Goal: Communication & Community: Participate in discussion

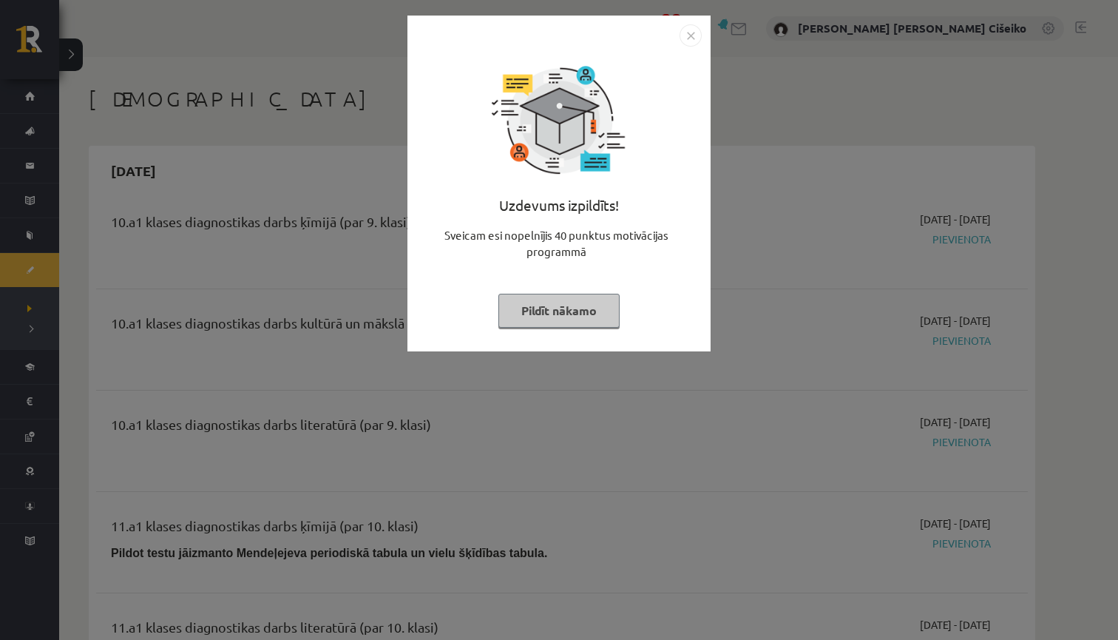
click at [551, 314] on button "Pildīt nākamo" at bounding box center [558, 311] width 121 height 34
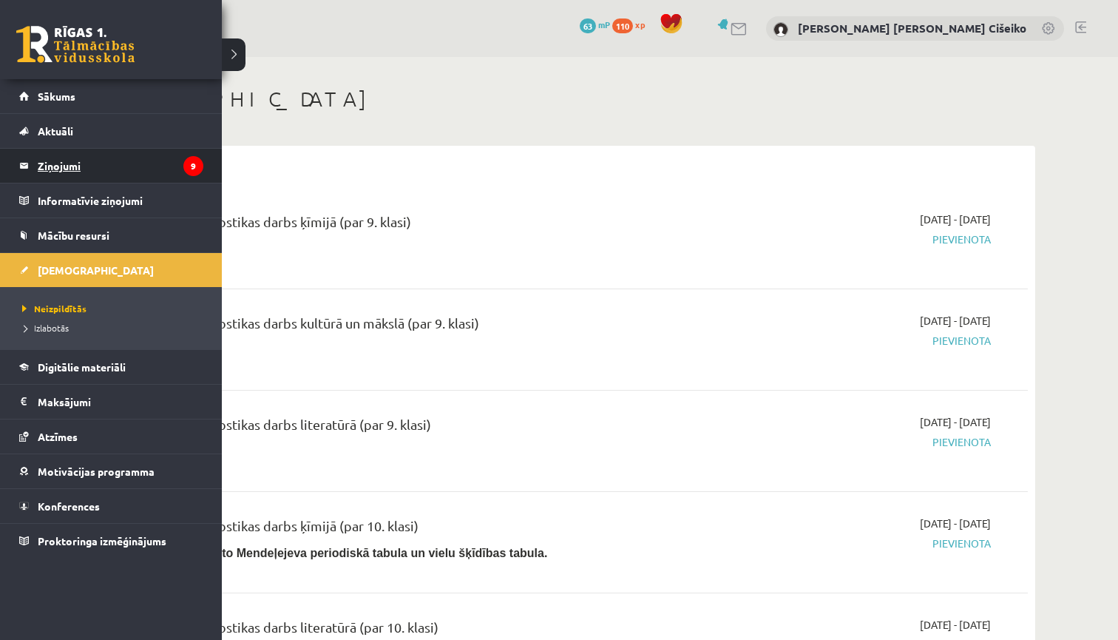
click at [110, 166] on legend "Ziņojumi 9" at bounding box center [121, 166] width 166 height 34
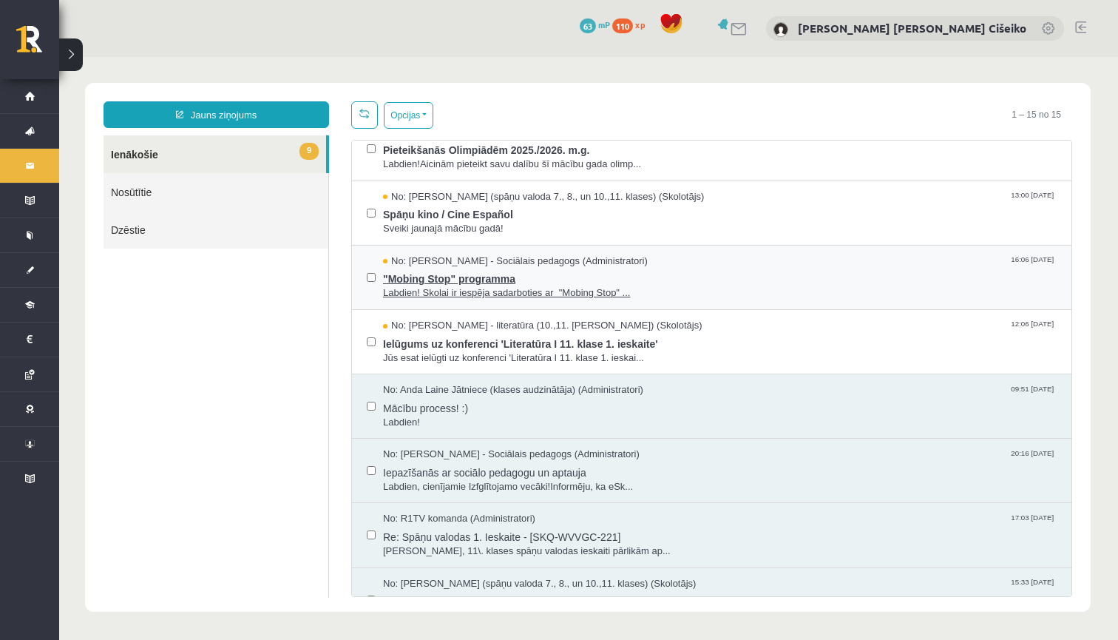
scroll to position [351, 0]
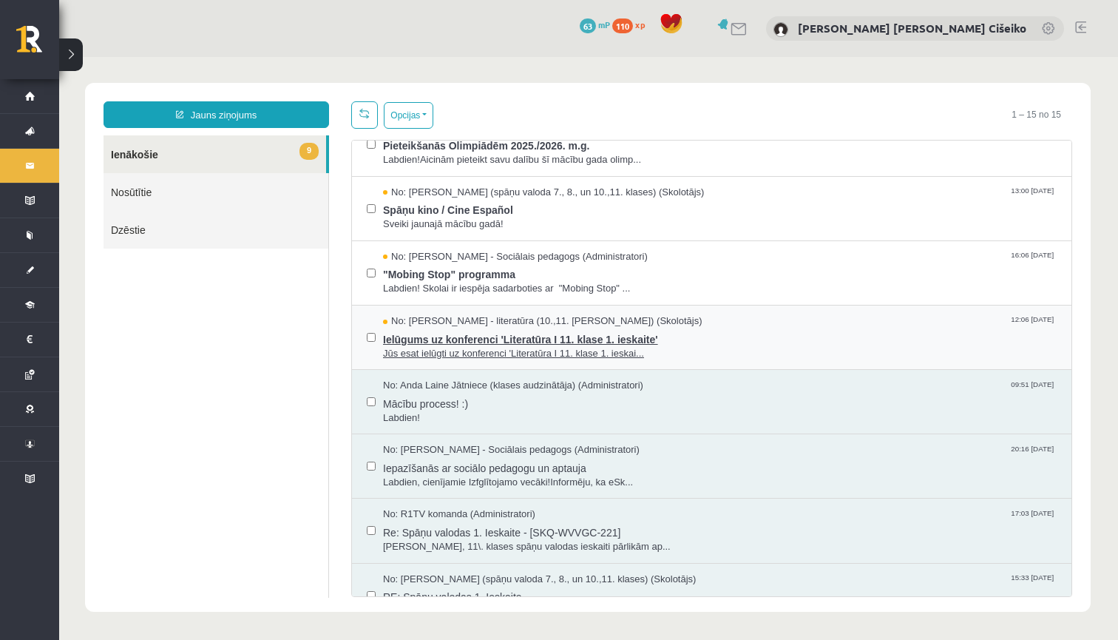
click at [682, 319] on div "No: [PERSON_NAME] - literatūra (10.,11. [PERSON_NAME]) (Skolotājs) 12:06 [DATE]" at bounding box center [720, 321] width 674 height 14
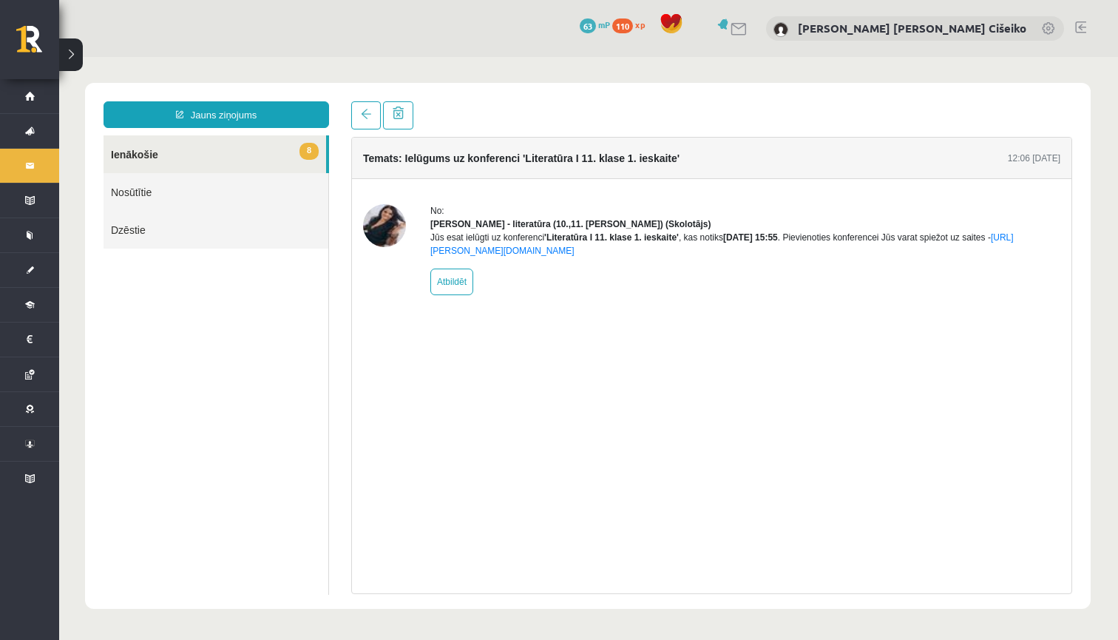
scroll to position [0, 0]
click at [365, 118] on span at bounding box center [366, 114] width 10 height 10
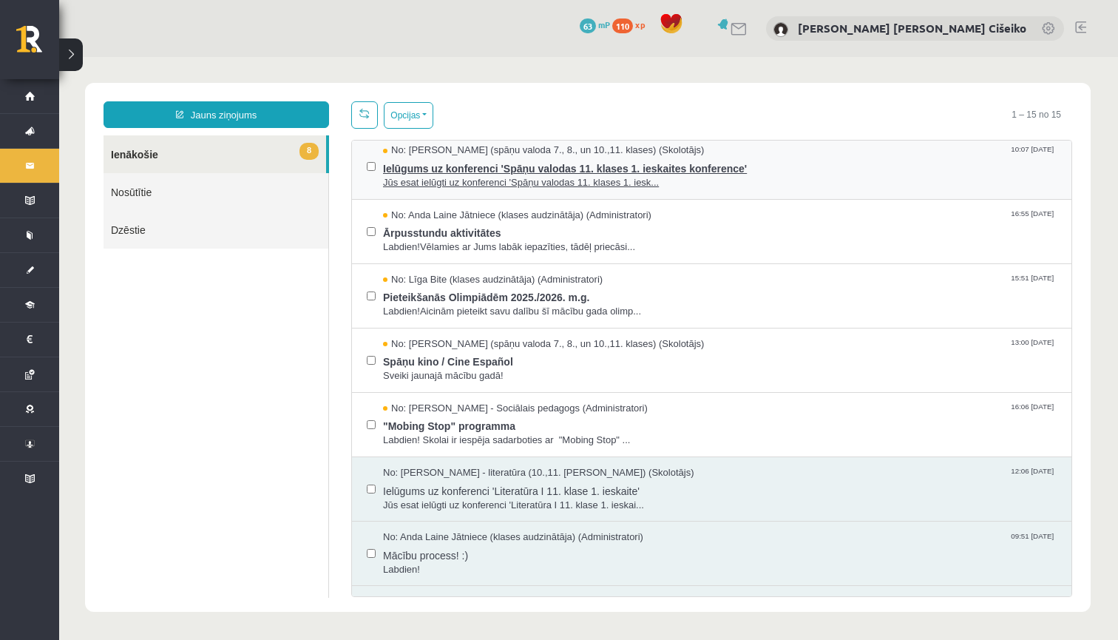
scroll to position [203, 0]
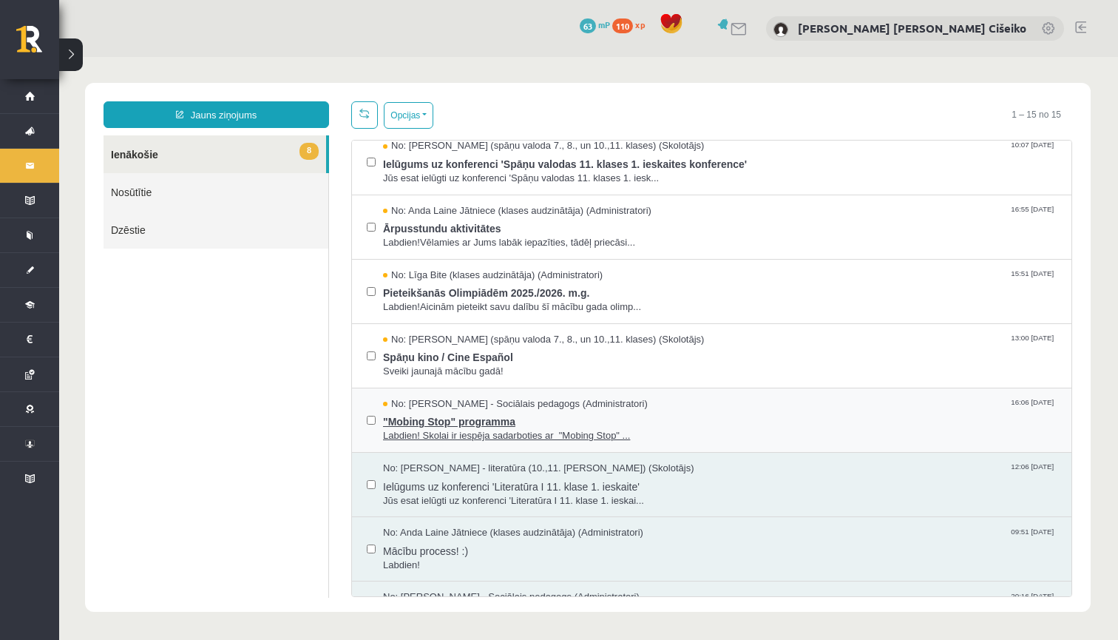
click at [529, 400] on span "No: [PERSON_NAME] - Sociālais pedagogs (Administratori)" at bounding box center [515, 404] width 265 height 14
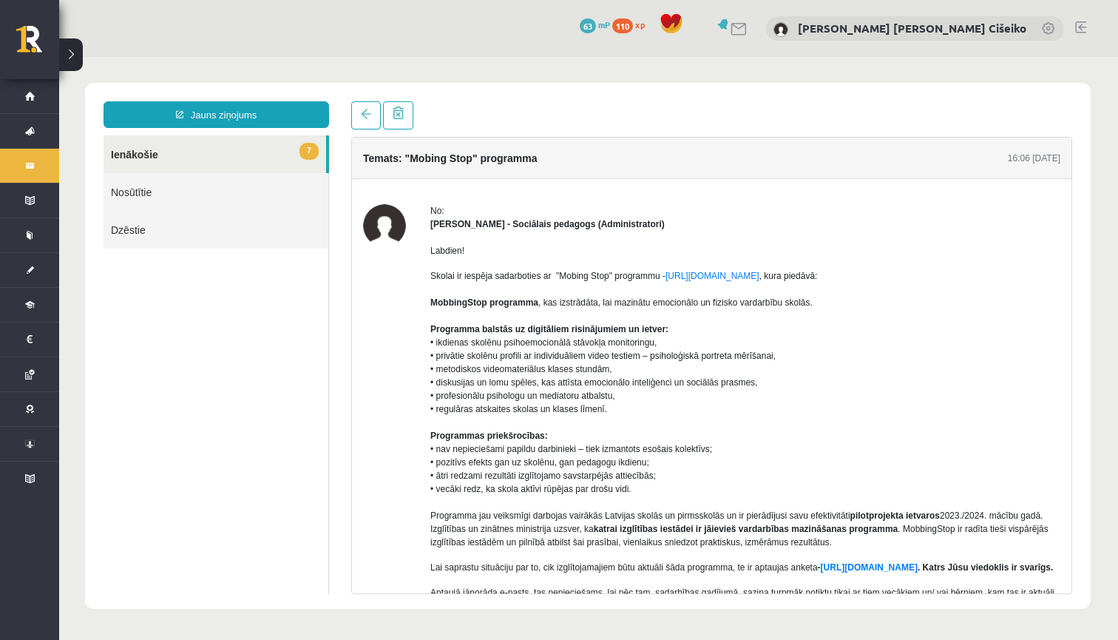
scroll to position [0, 0]
click at [368, 121] on link at bounding box center [366, 115] width 30 height 28
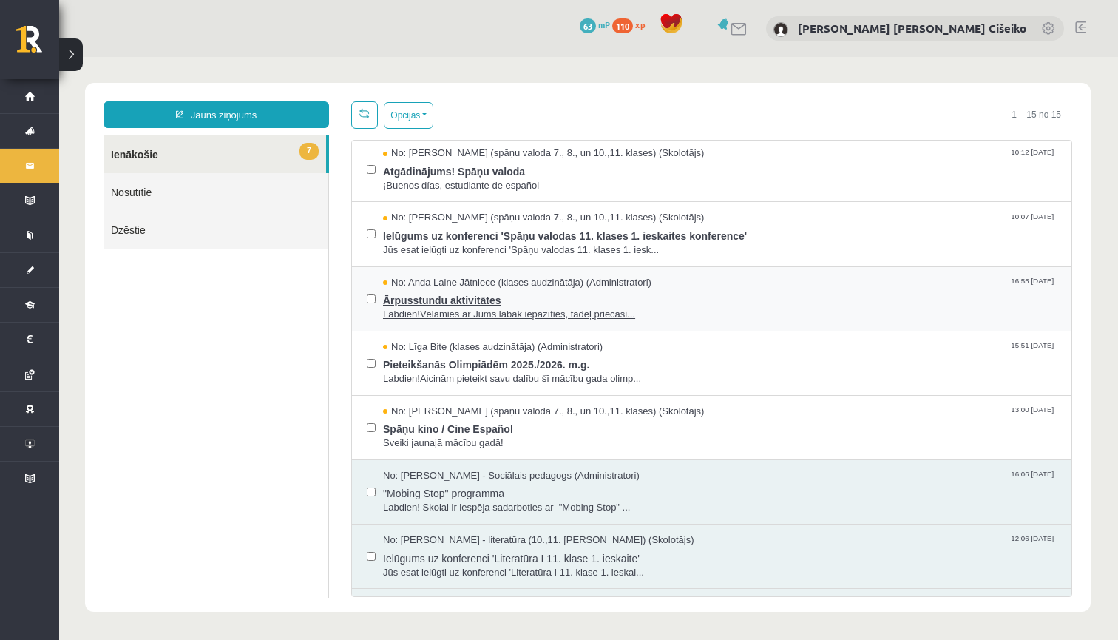
scroll to position [158, 0]
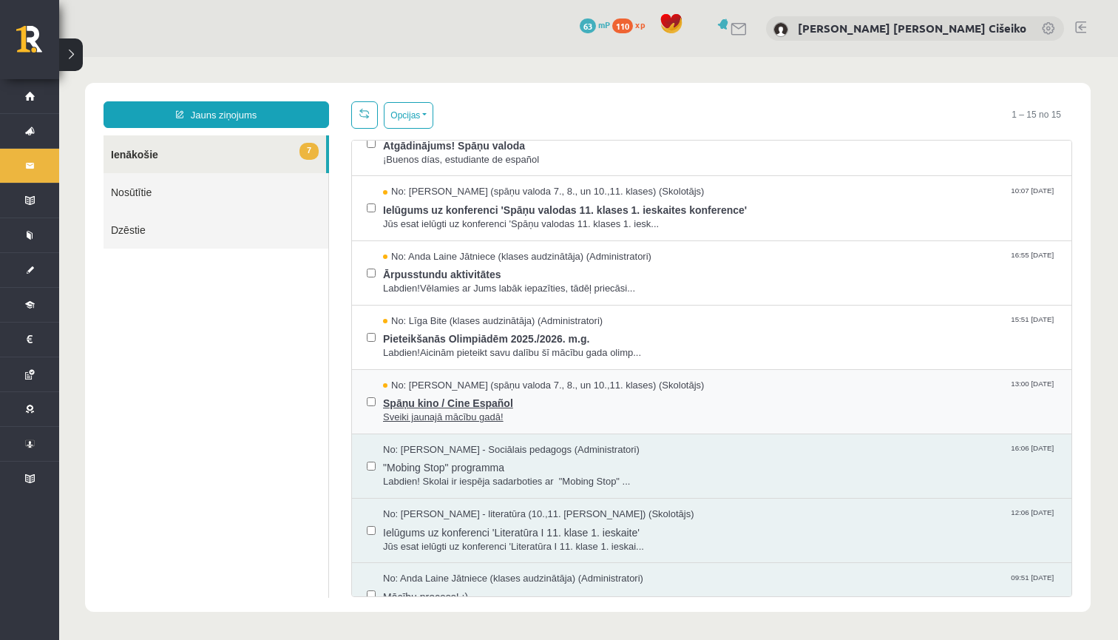
click at [585, 396] on span "Spāņu kino / Cine Español" at bounding box center [720, 401] width 674 height 18
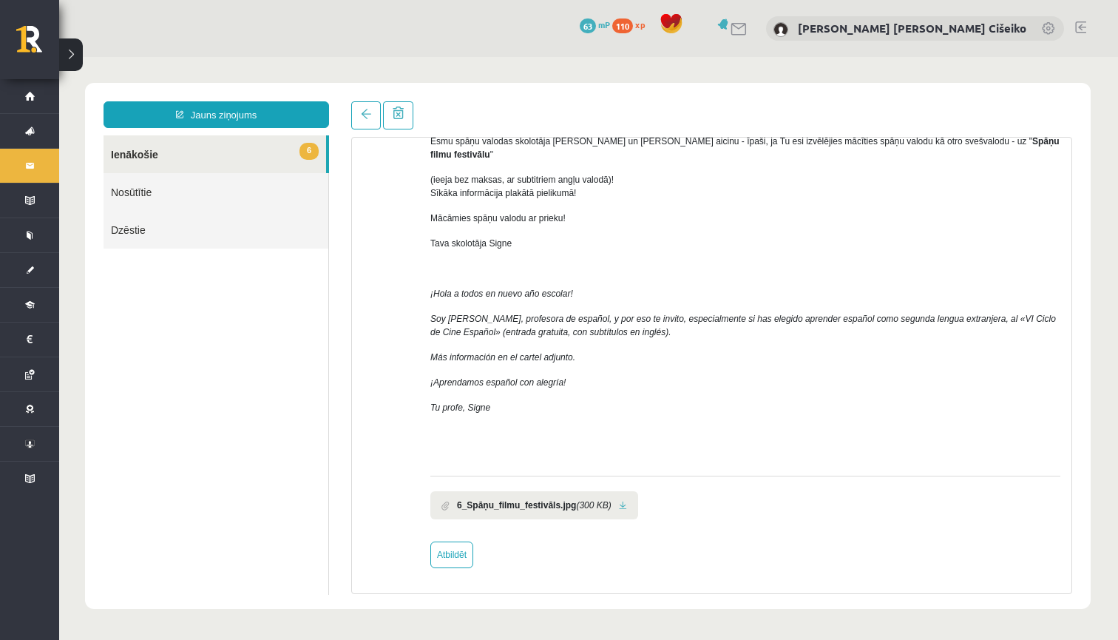
scroll to position [135, 0]
click at [482, 504] on b "6_Spāņu_filmu_festivāls.jpg" at bounding box center [516, 504] width 119 height 13
click at [562, 512] on li "6_Spāņu_filmu_festivāls.jpg (300 KB)" at bounding box center [534, 505] width 208 height 28
click at [627, 506] on link at bounding box center [623, 506] width 8 height 10
click at [364, 119] on span at bounding box center [366, 114] width 10 height 10
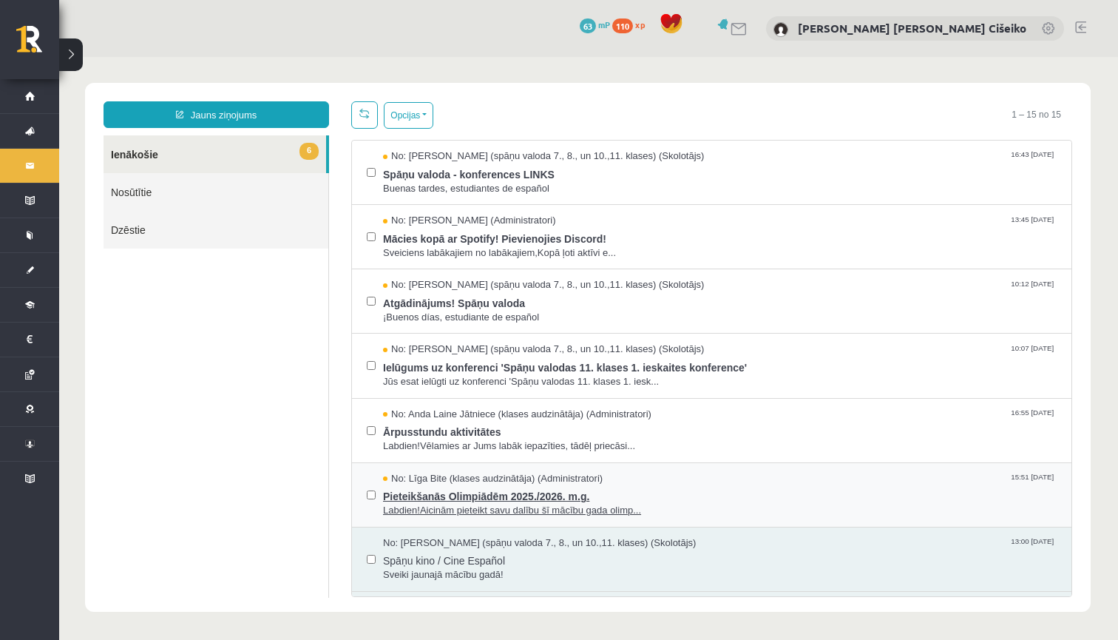
scroll to position [0, 0]
click at [641, 491] on span "Pieteikšanās Olimpiādēm 2025./2026. m.g." at bounding box center [720, 494] width 674 height 18
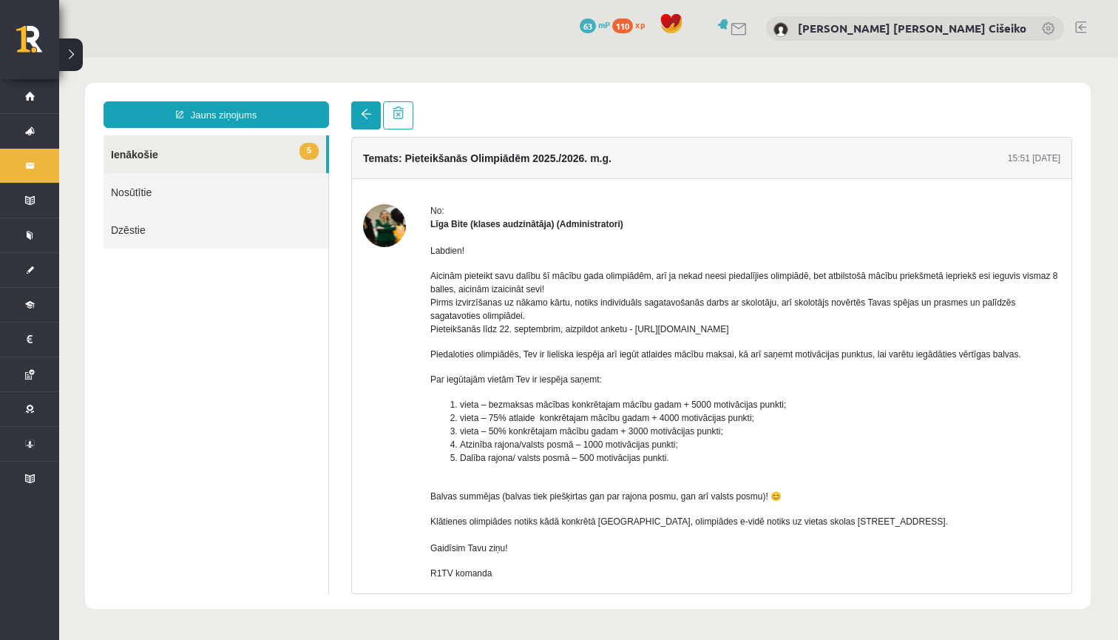
click at [368, 124] on link at bounding box center [366, 115] width 30 height 28
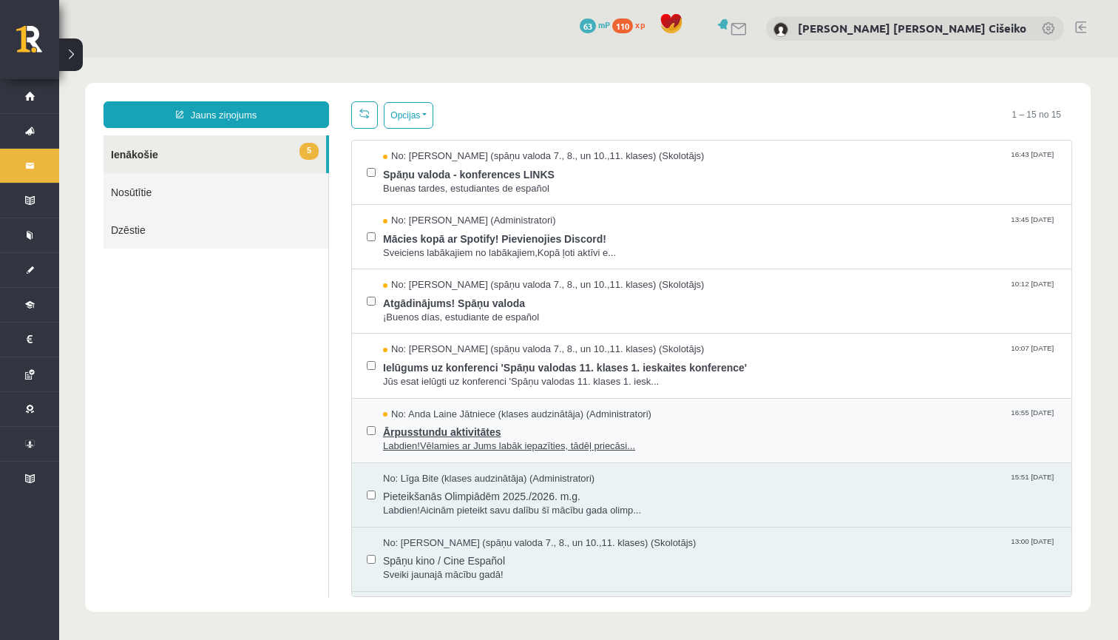
click at [417, 439] on span "Labdien!Vēlamies ar Jums labāk iepazīties, tādēļ priecāsi..." at bounding box center [720, 446] width 674 height 14
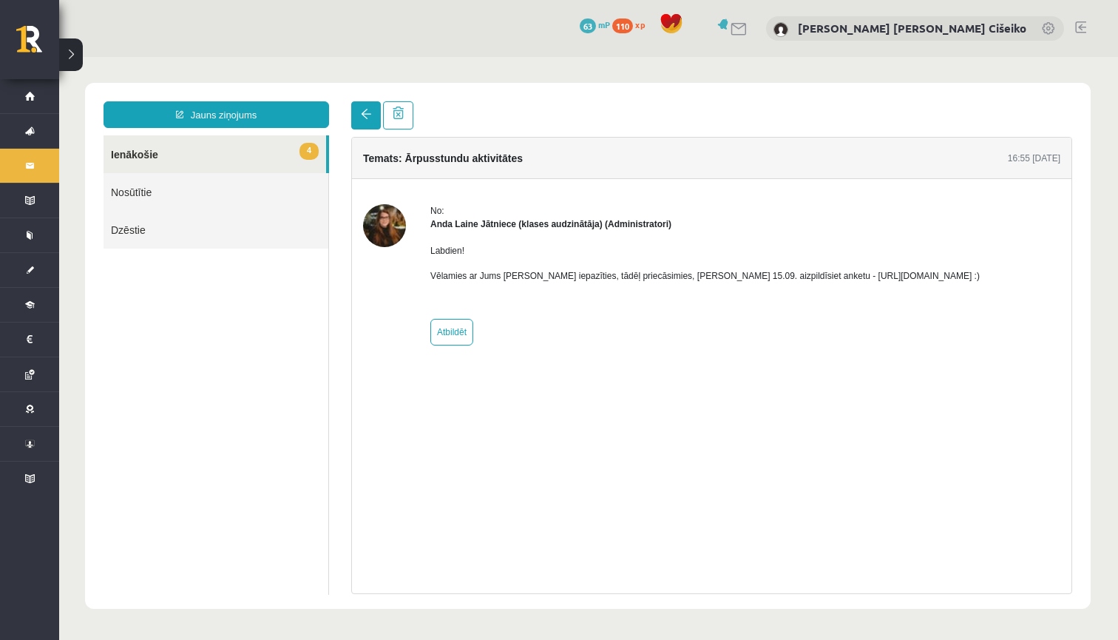
click at [368, 115] on span at bounding box center [366, 114] width 10 height 10
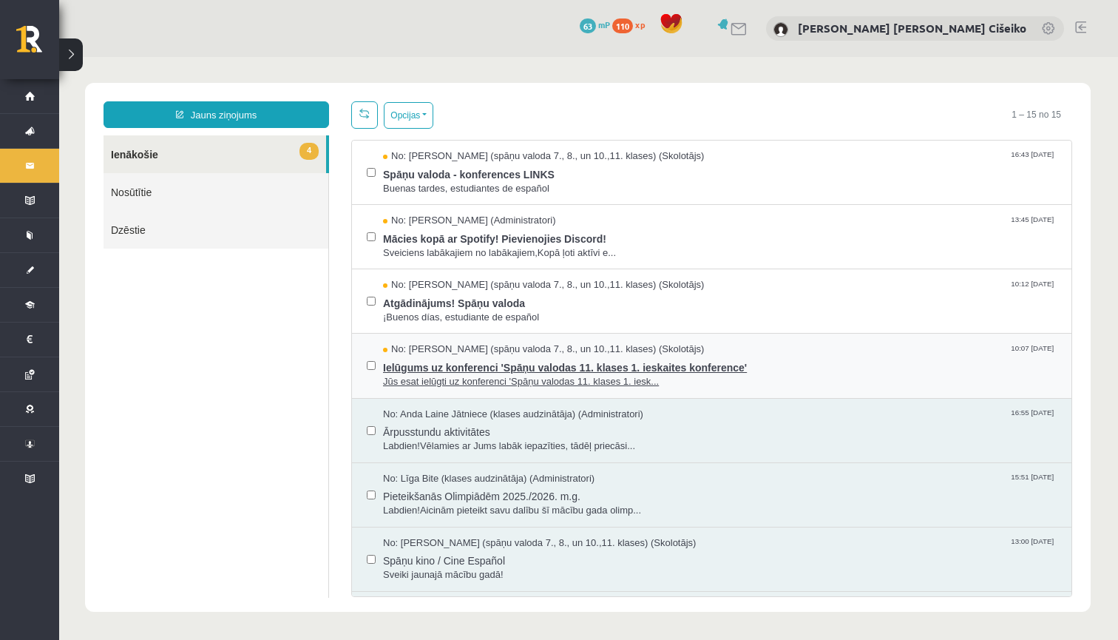
click at [464, 376] on span "Jūs esat ielūgti uz konferenci 'Spāņu valodas 11. klases 1. iesk..." at bounding box center [720, 382] width 674 height 14
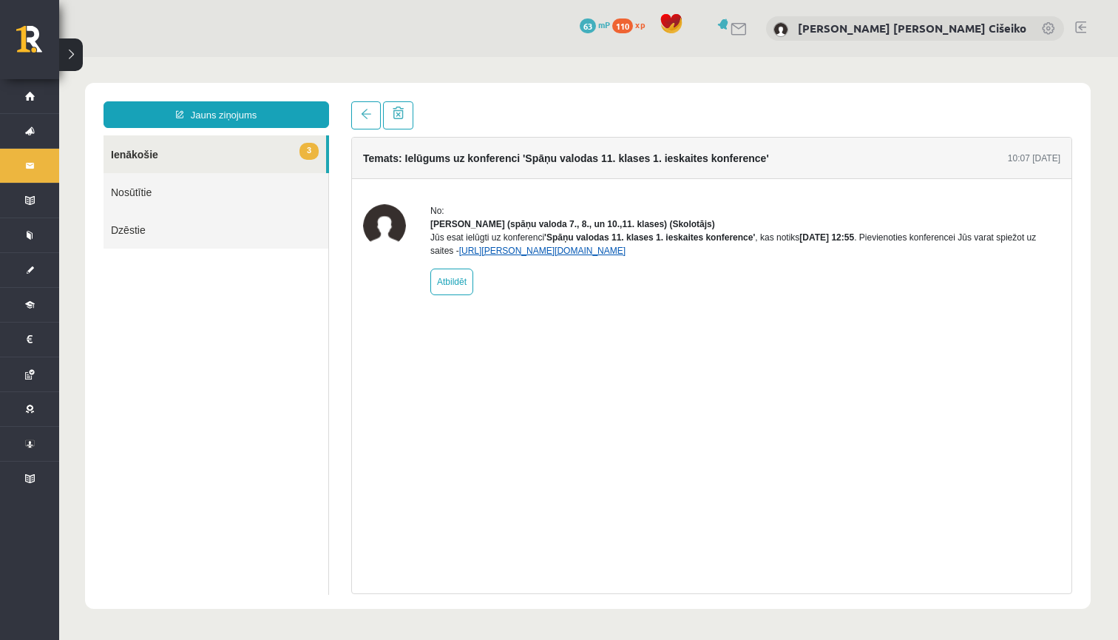
click at [610, 256] on link "[URL][PERSON_NAME][DOMAIN_NAME]" at bounding box center [542, 251] width 166 height 10
click at [367, 107] on link at bounding box center [366, 115] width 30 height 28
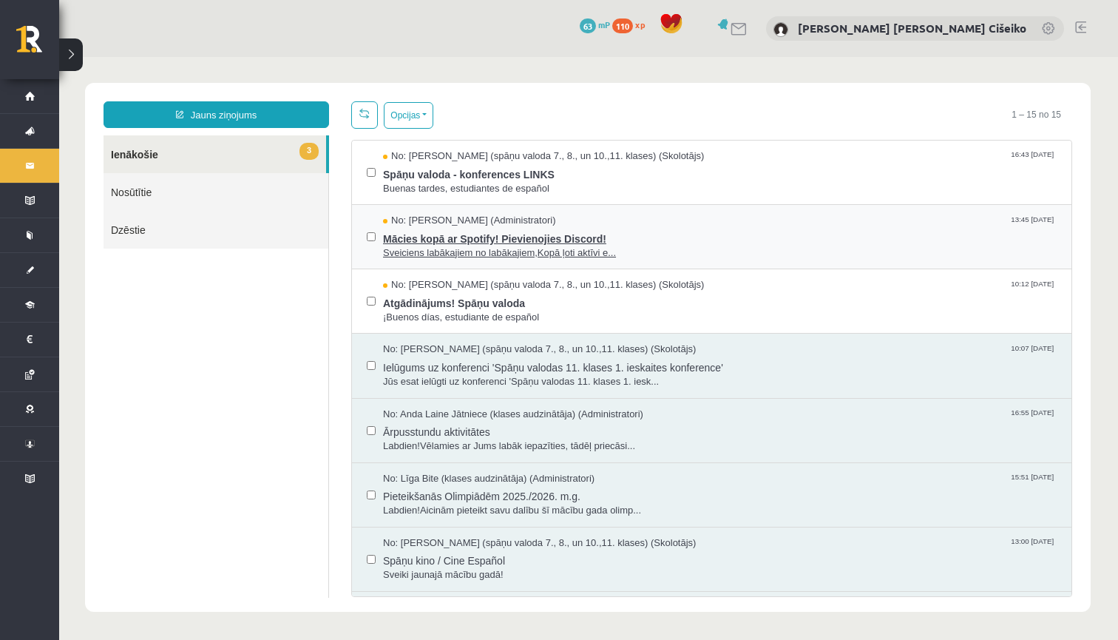
click at [489, 237] on span "Mācies kopā ar Spotify! Pievienojies Discord!" at bounding box center [720, 237] width 674 height 18
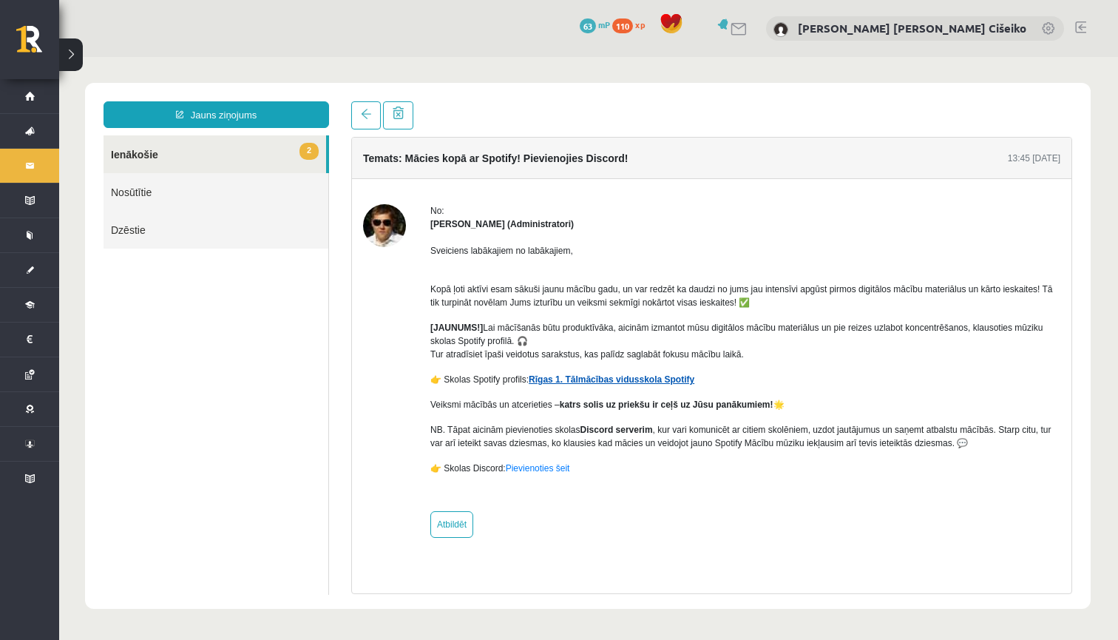
click at [669, 383] on link "Rīgas 1. Tālmācības vidusskola Spotify" at bounding box center [612, 379] width 166 height 10
click at [364, 120] on link at bounding box center [366, 115] width 30 height 28
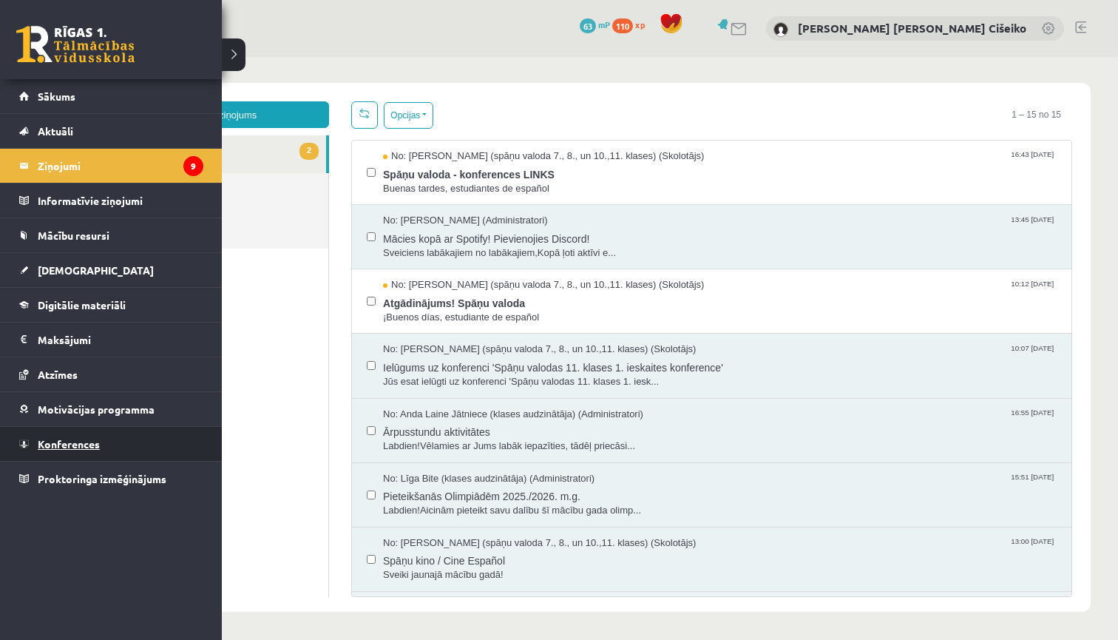
click at [55, 445] on span "Konferences" at bounding box center [69, 443] width 62 height 13
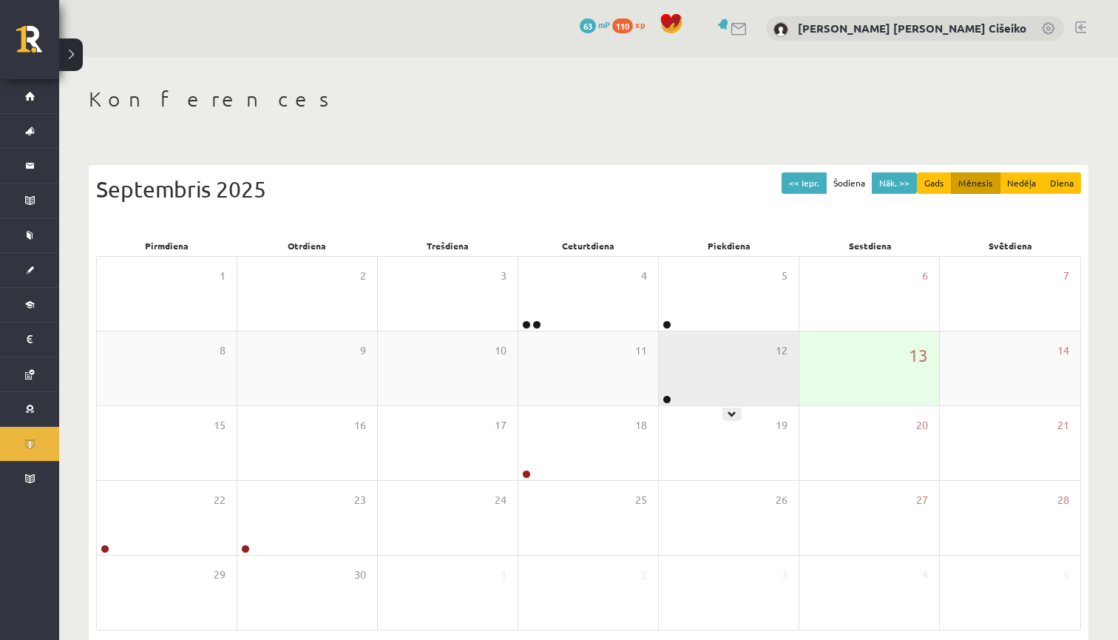
click at [689, 376] on div "12" at bounding box center [729, 368] width 140 height 74
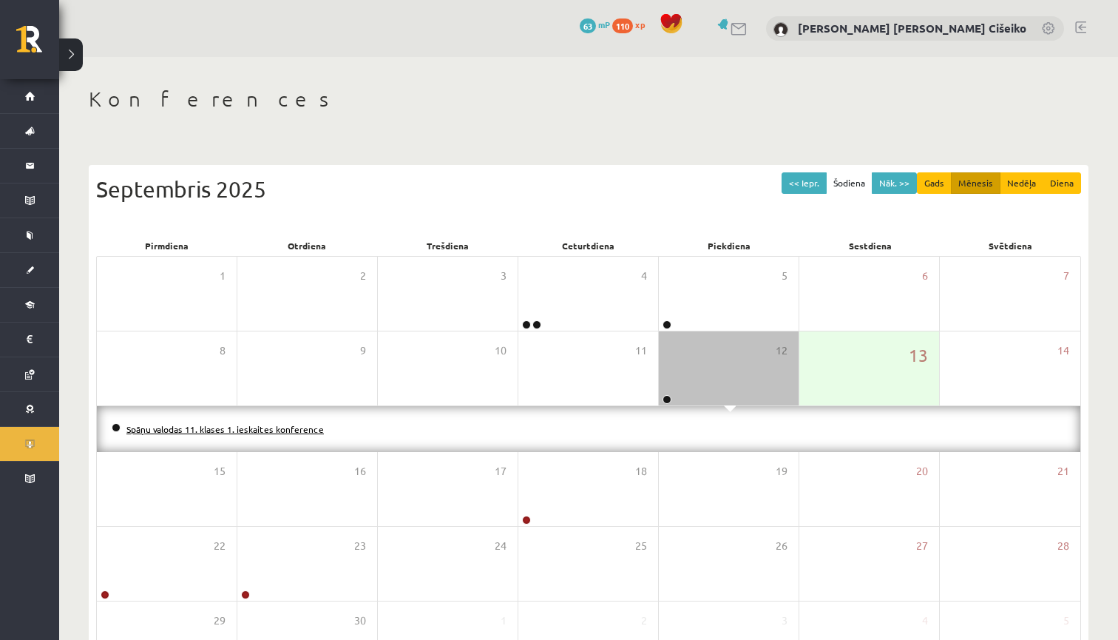
click at [269, 432] on link "Spāņu valodas 11. klases 1. ieskaites konference" at bounding box center [224, 429] width 197 height 12
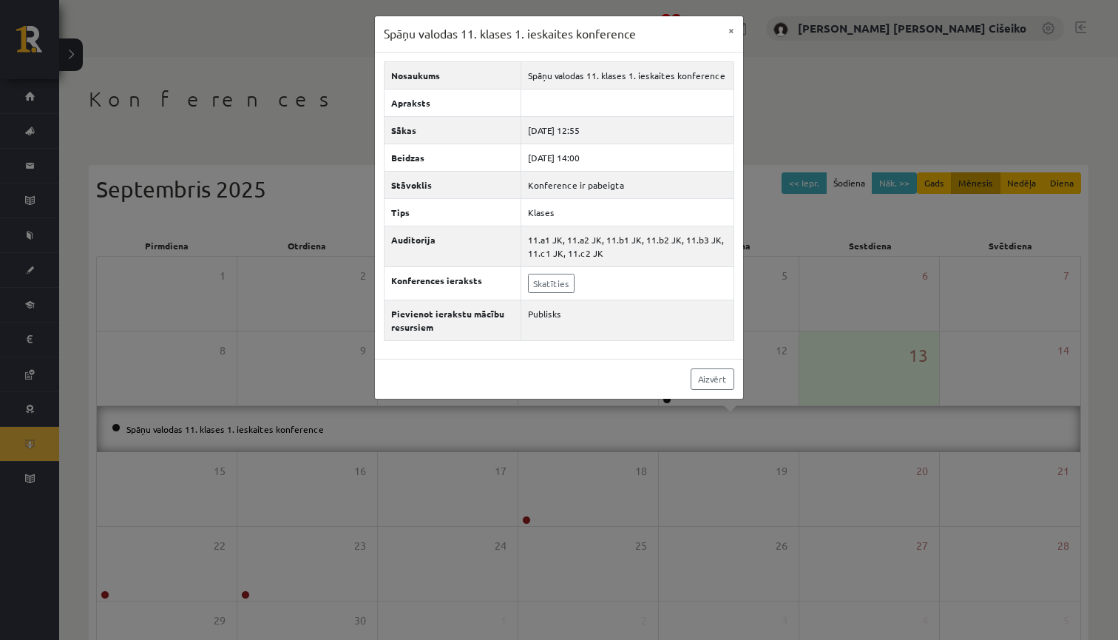
click at [813, 192] on div "Spāņu valodas 11. klases 1. [DEMOGRAPHIC_DATA] konference × Nosaukums Spāņu val…" at bounding box center [559, 320] width 1118 height 640
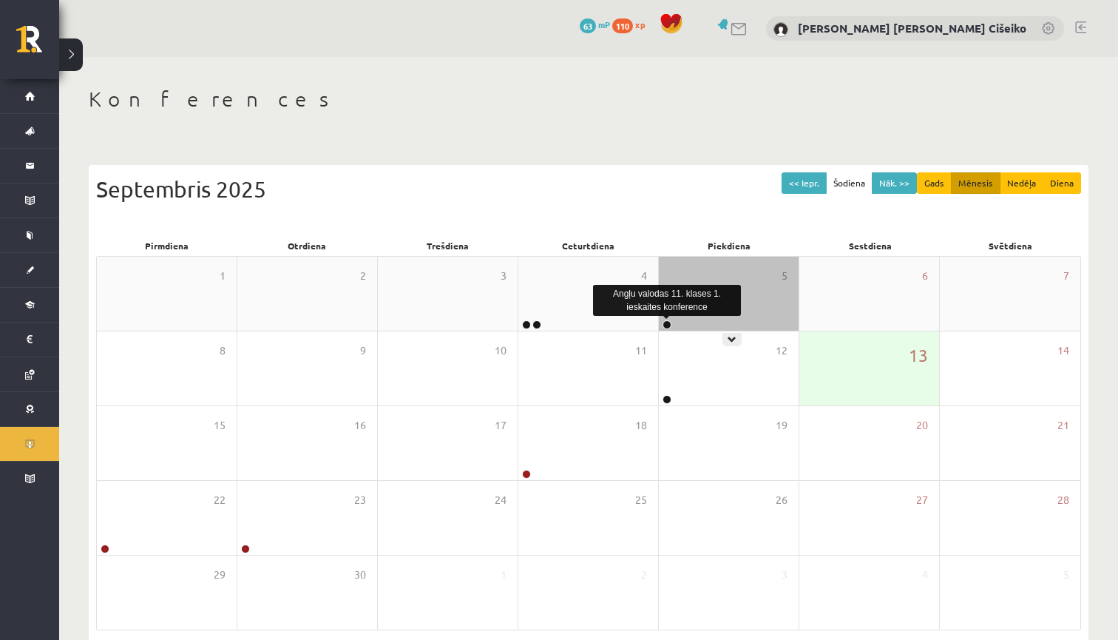
click at [668, 325] on link at bounding box center [667, 324] width 9 height 9
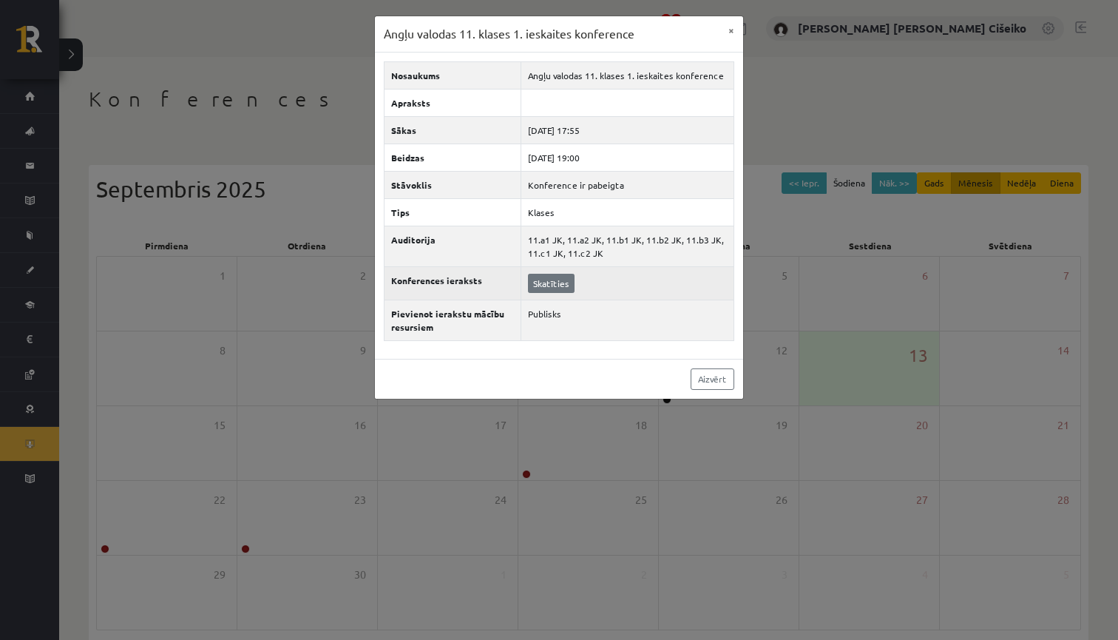
click at [552, 288] on link "Skatīties" at bounding box center [551, 283] width 47 height 19
